Goal: Task Accomplishment & Management: Manage account settings

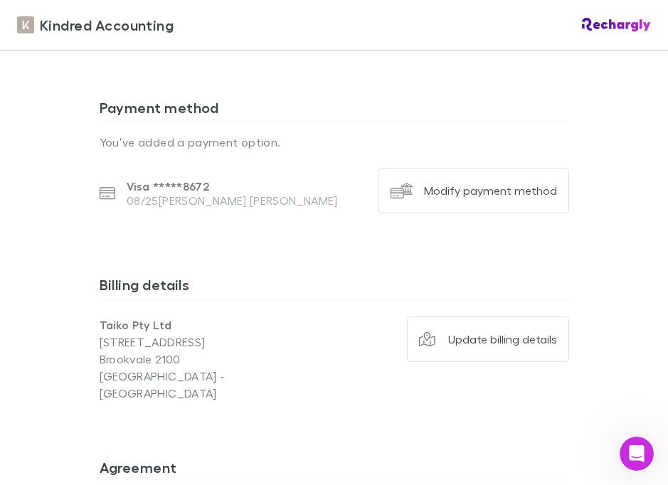
scroll to position [1374, 0]
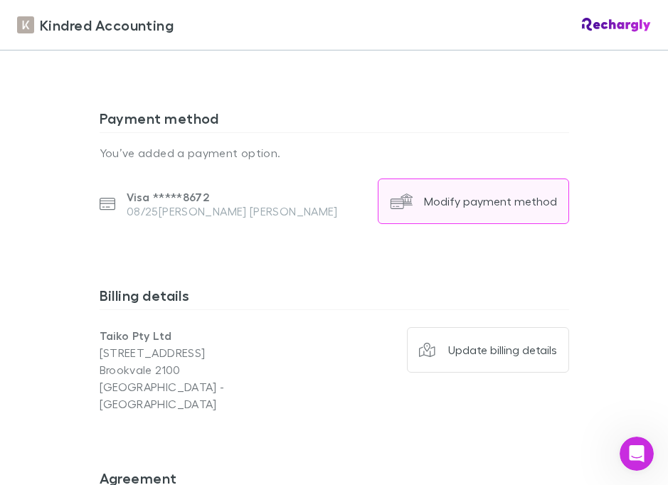
click at [485, 194] on div "Modify payment method" at bounding box center [490, 201] width 133 height 14
